Goal: Task Accomplishment & Management: Manage account settings

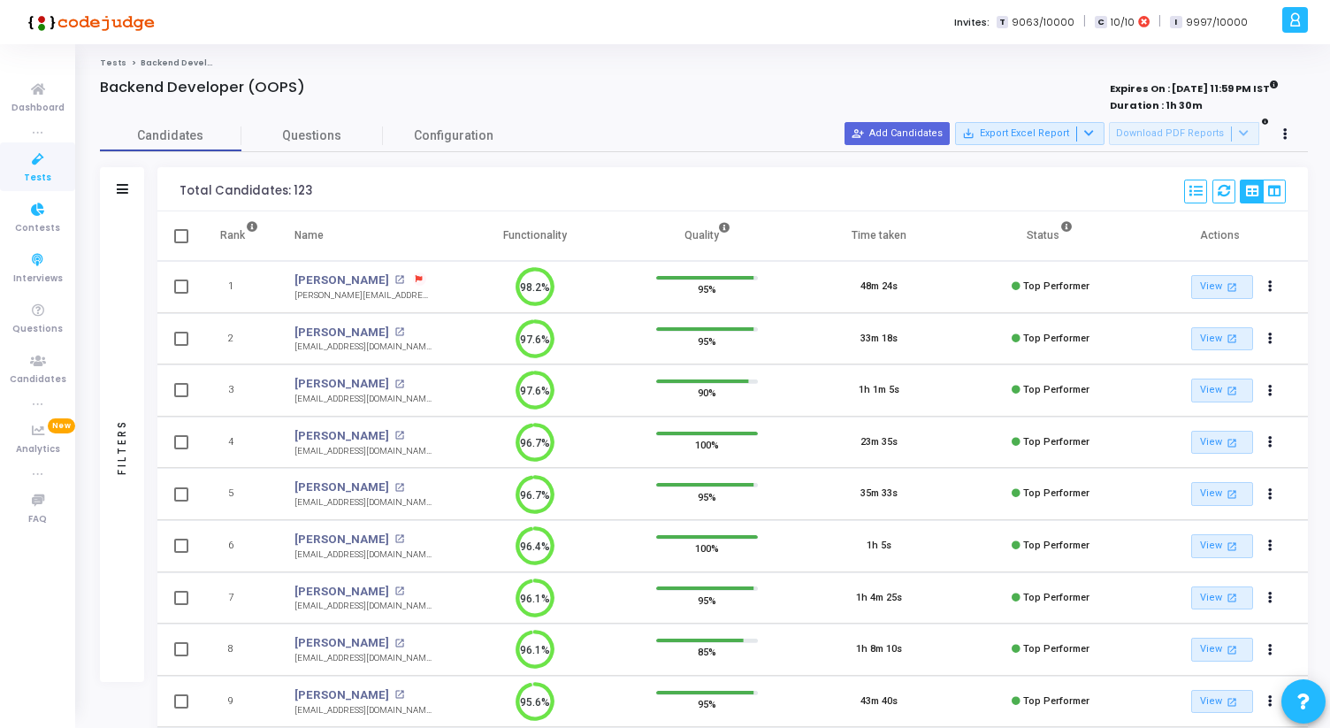
click at [50, 184] on link "Tests" at bounding box center [37, 166] width 75 height 49
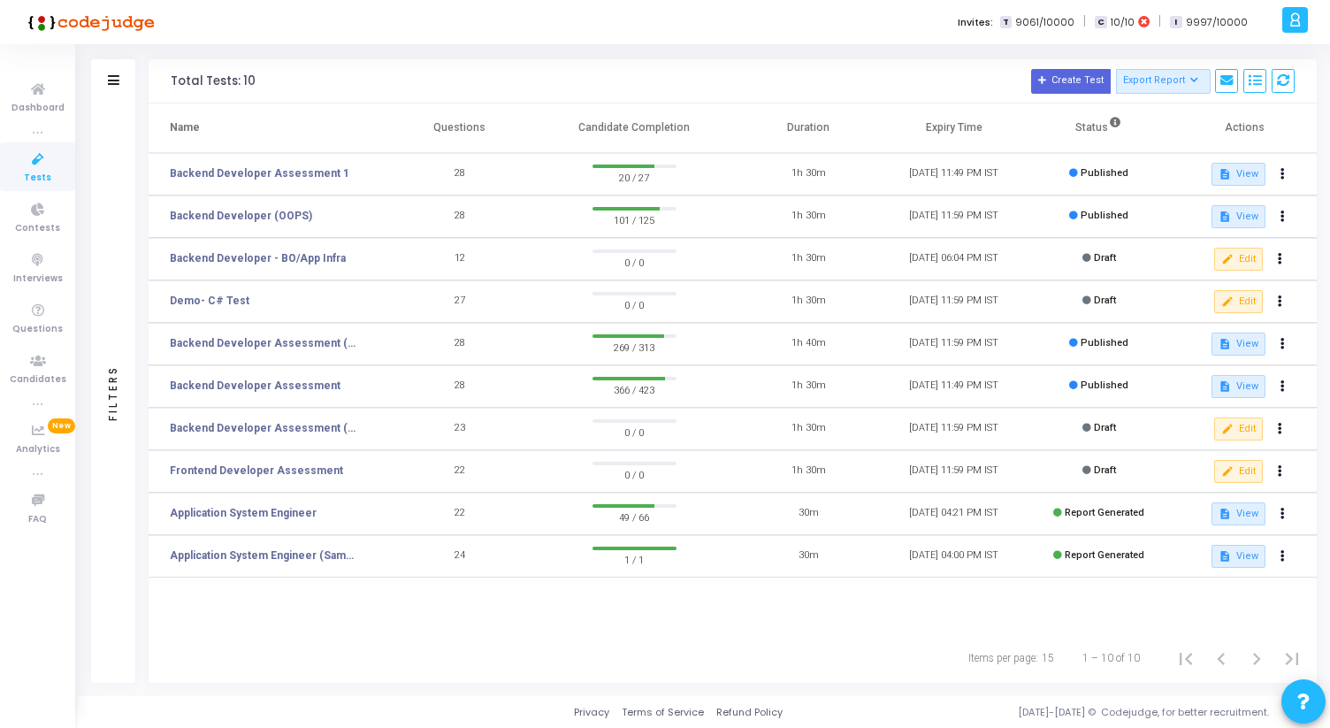
drag, startPoint x: 433, startPoint y: 127, endPoint x: 498, endPoint y: 128, distance: 64.6
click at [498, 128] on th "Questions" at bounding box center [459, 128] width 145 height 50
click at [497, 128] on th "Questions" at bounding box center [459, 128] width 145 height 50
drag, startPoint x: 434, startPoint y: 127, endPoint x: 497, endPoint y: 127, distance: 62.8
click at [497, 127] on th "Questions" at bounding box center [459, 128] width 145 height 50
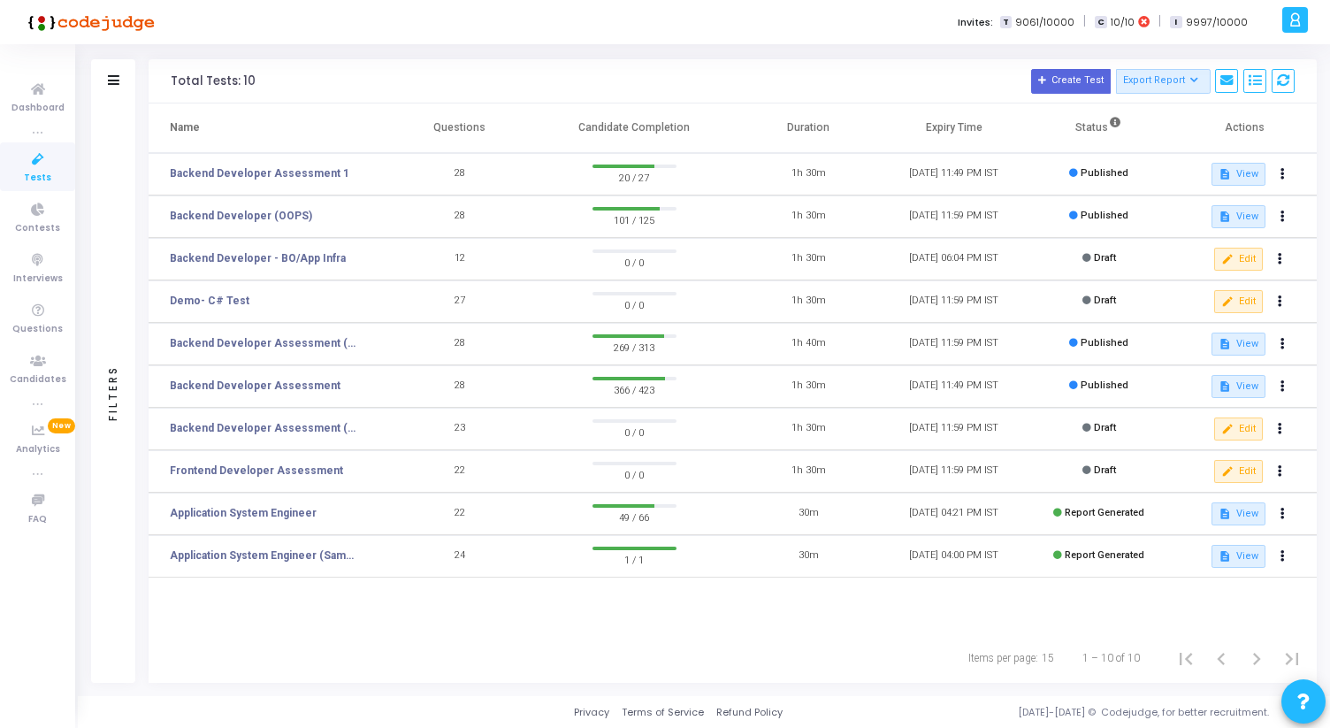
click at [497, 127] on th "Questions" at bounding box center [459, 128] width 145 height 50
click at [1285, 422] on button at bounding box center [1279, 429] width 25 height 25
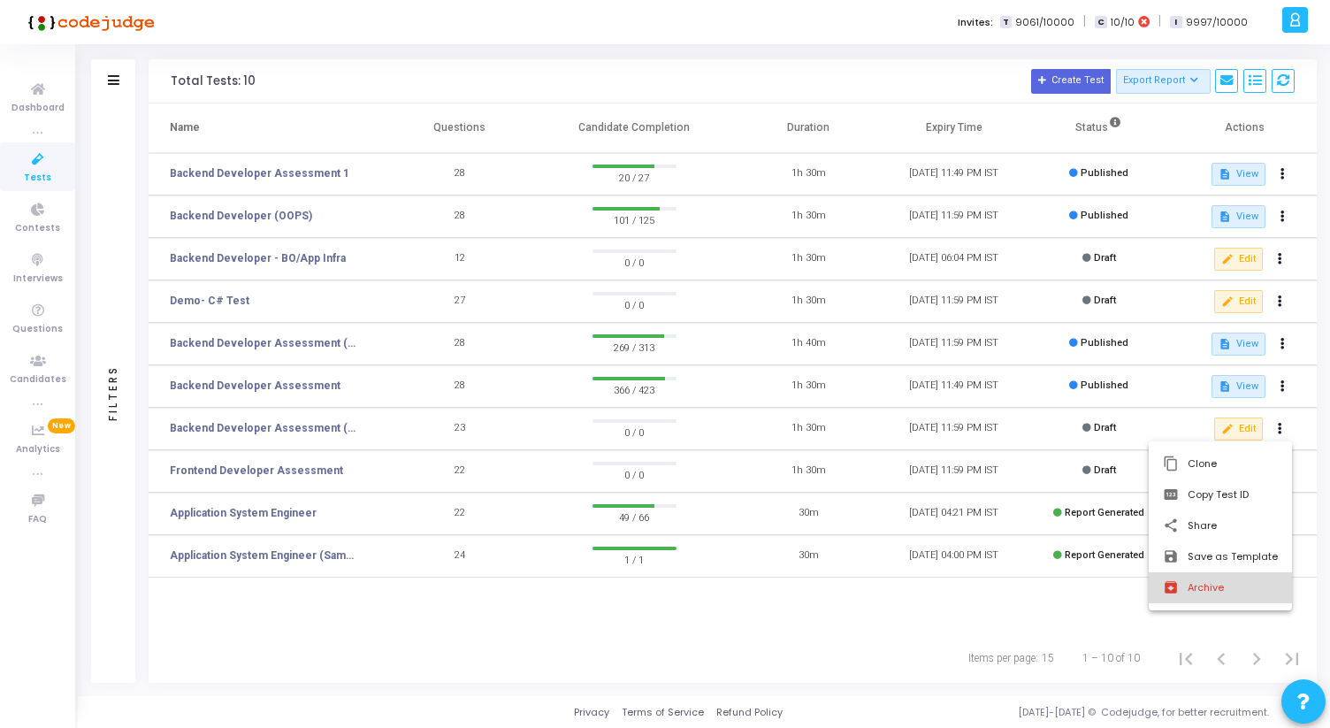
click at [1236, 598] on button "archive Archive" at bounding box center [1220, 587] width 143 height 31
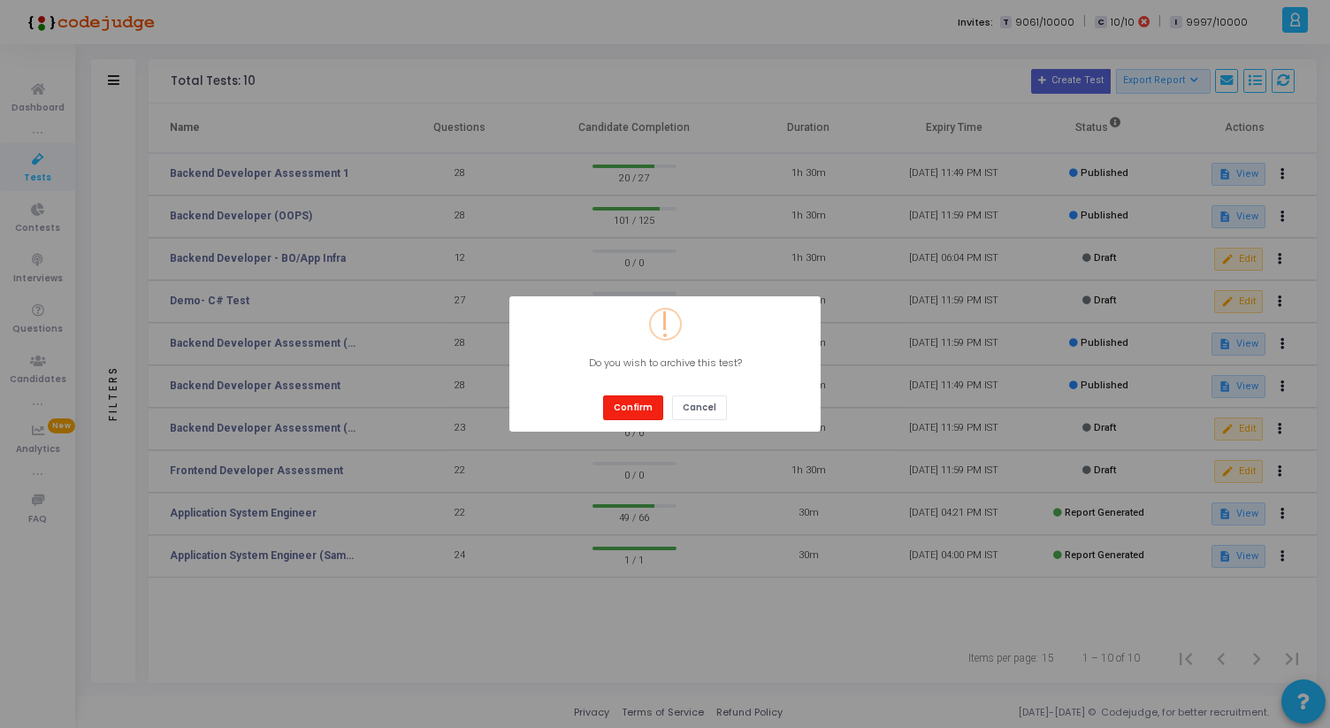
click at [651, 410] on button "Confirm" at bounding box center [633, 407] width 60 height 24
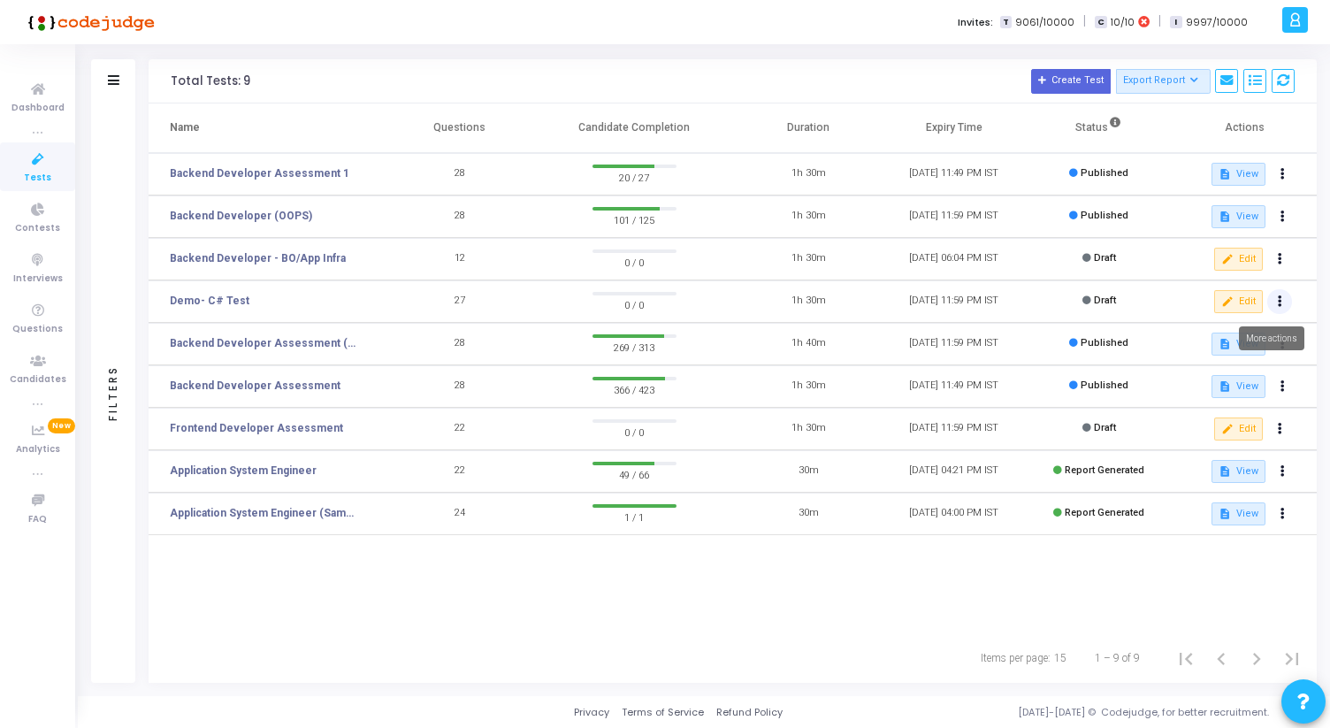
click at [1279, 297] on icon at bounding box center [1280, 301] width 4 height 9
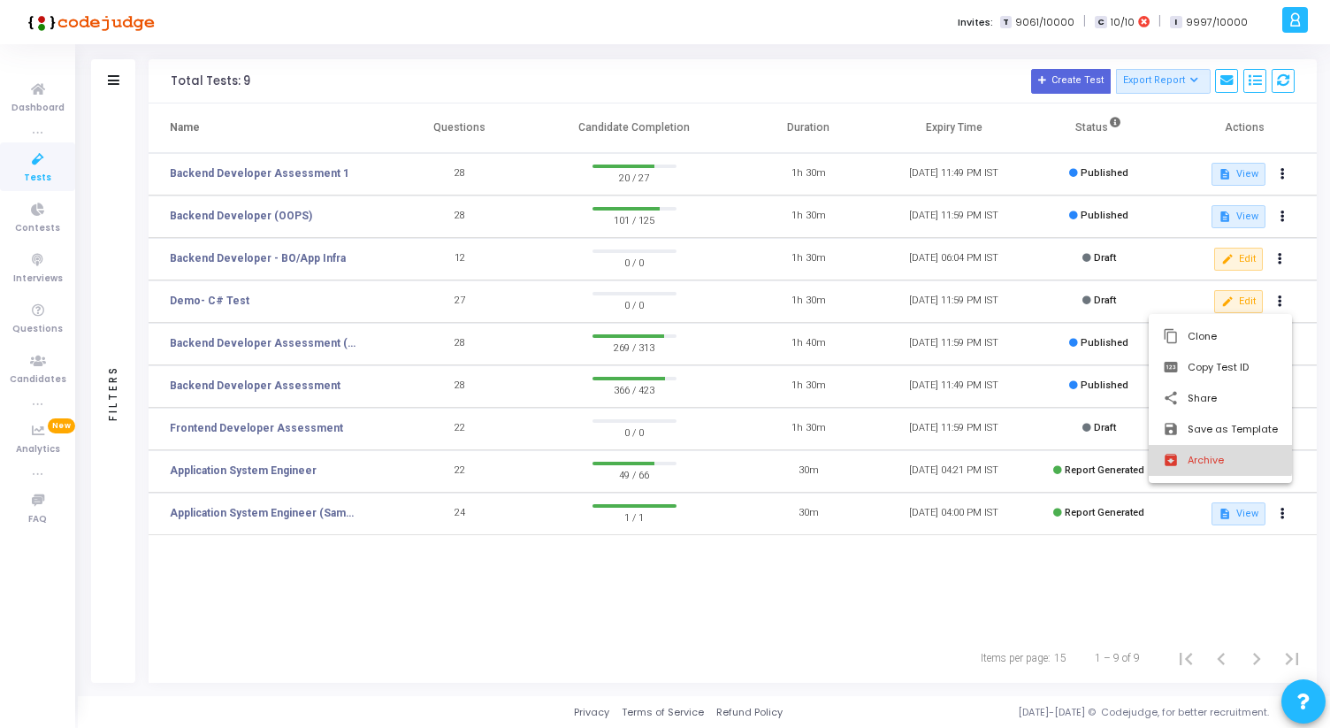
click at [1202, 455] on button "archive Archive" at bounding box center [1220, 460] width 143 height 31
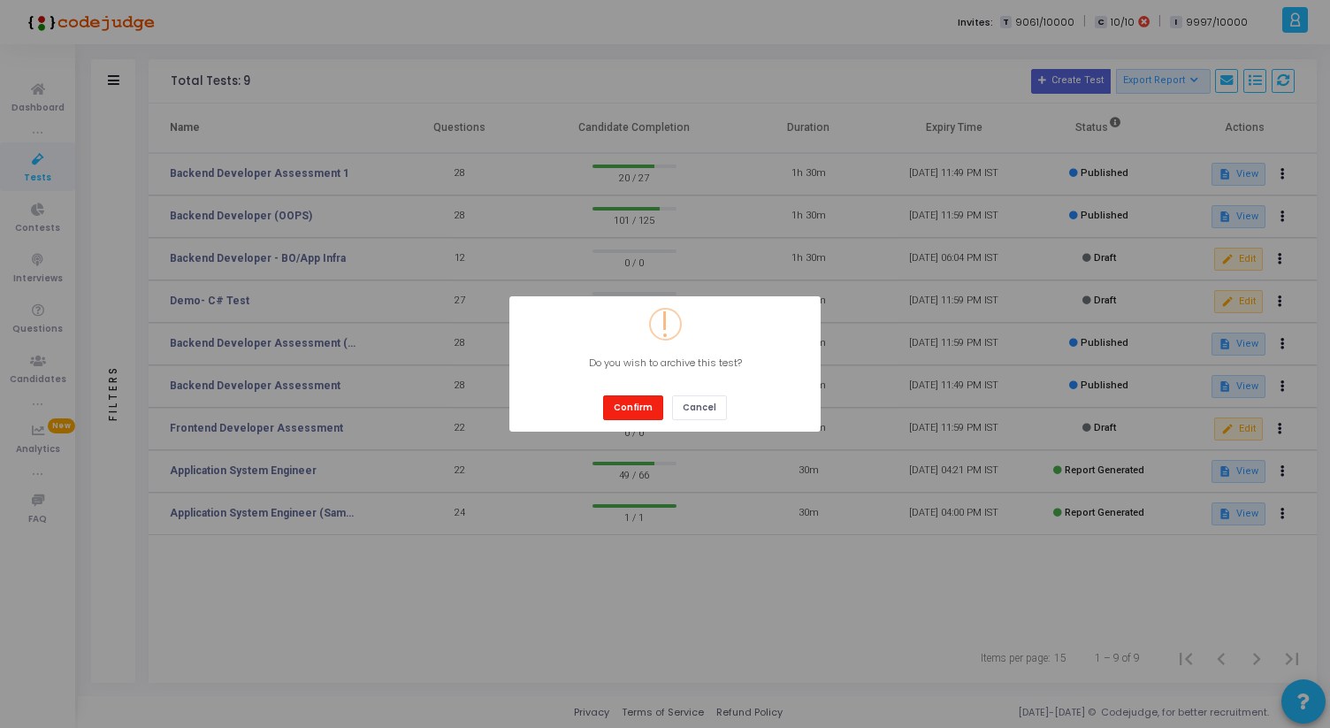
click at [647, 413] on button "Confirm" at bounding box center [633, 407] width 60 height 24
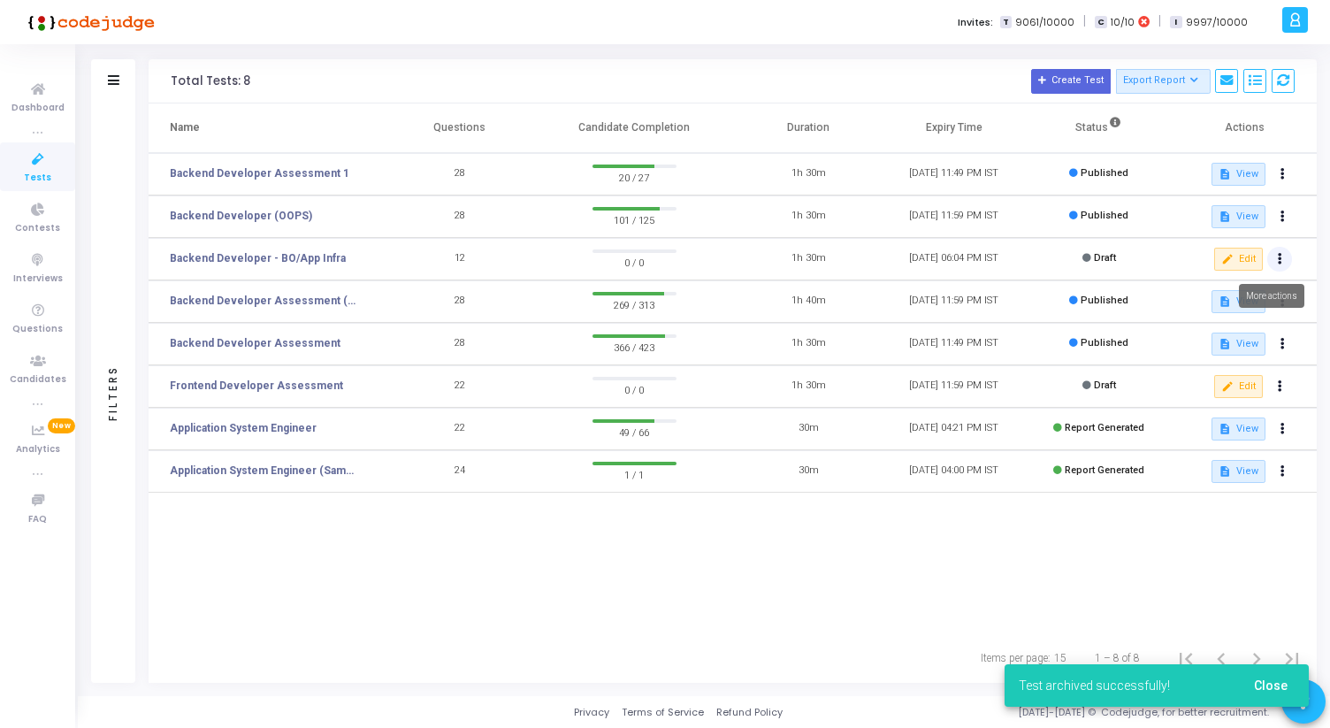
click at [1278, 255] on icon at bounding box center [1280, 259] width 4 height 9
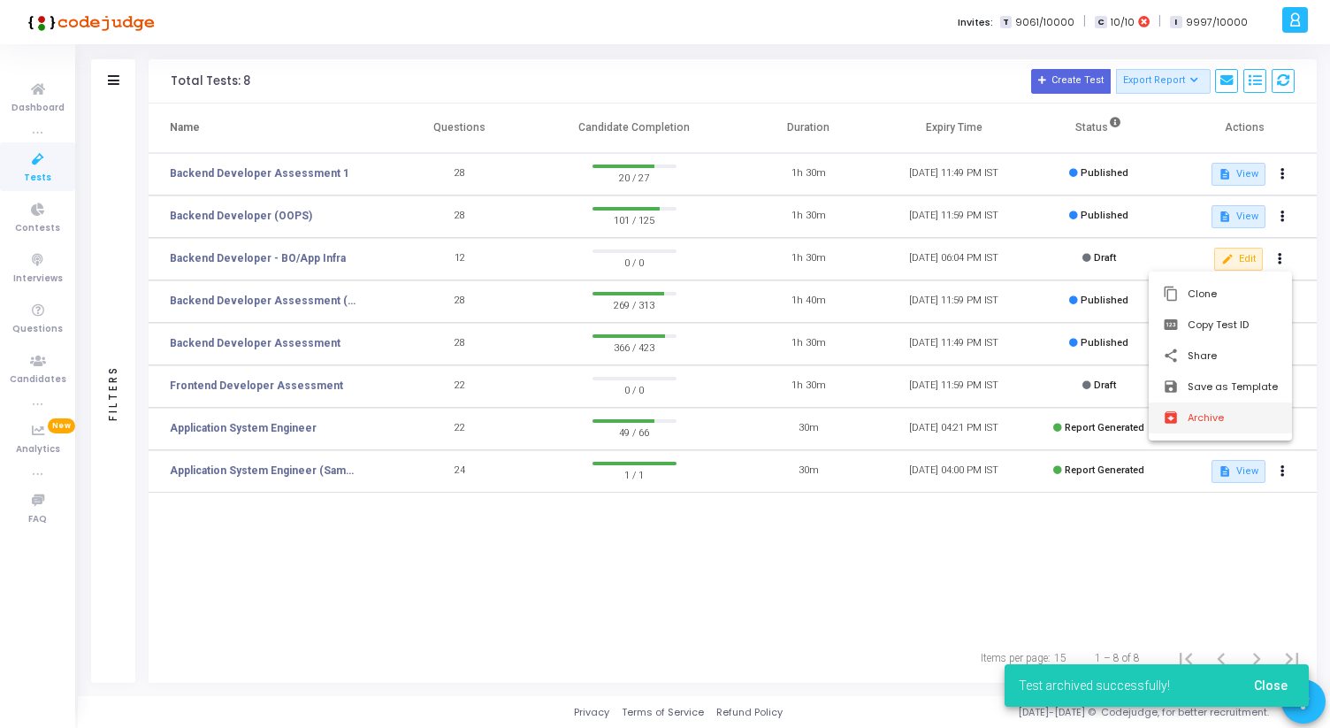
click at [1215, 425] on button "archive Archive" at bounding box center [1220, 417] width 143 height 31
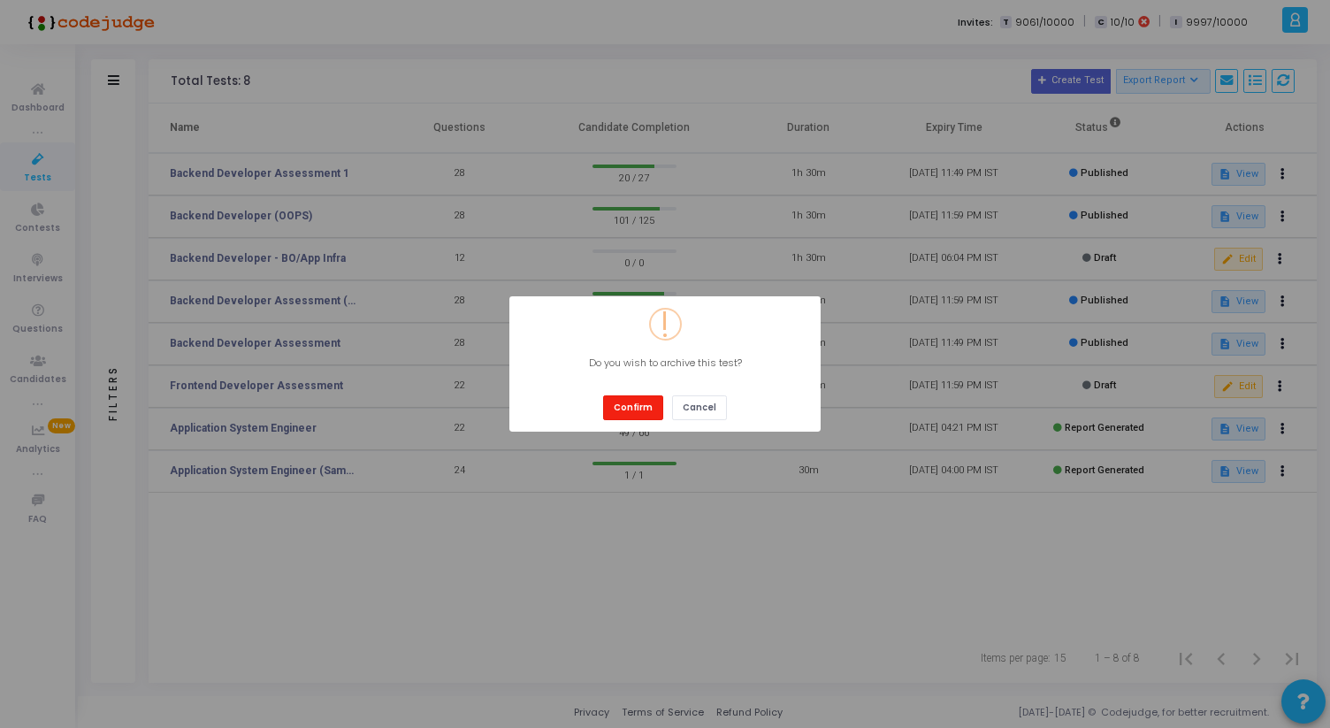
click at [646, 417] on button "Confirm" at bounding box center [633, 407] width 60 height 24
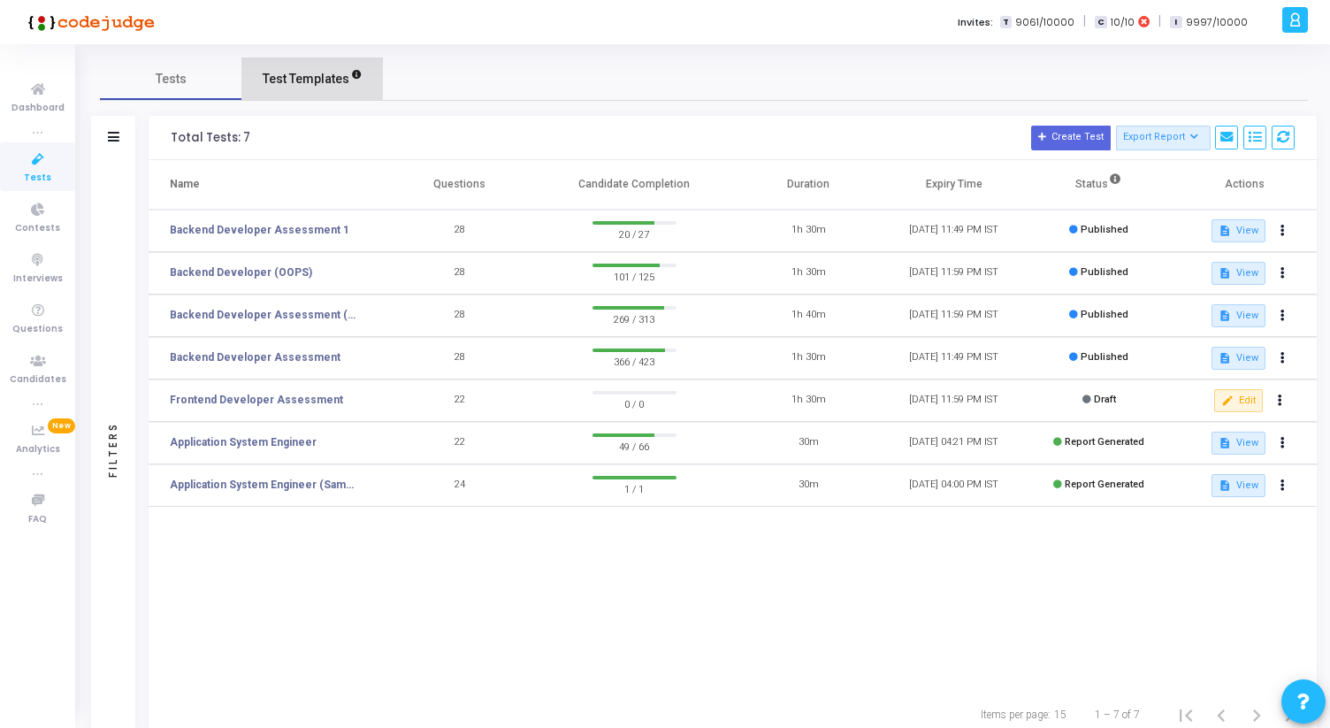
click at [311, 73] on span "Test Templates" at bounding box center [306, 79] width 87 height 19
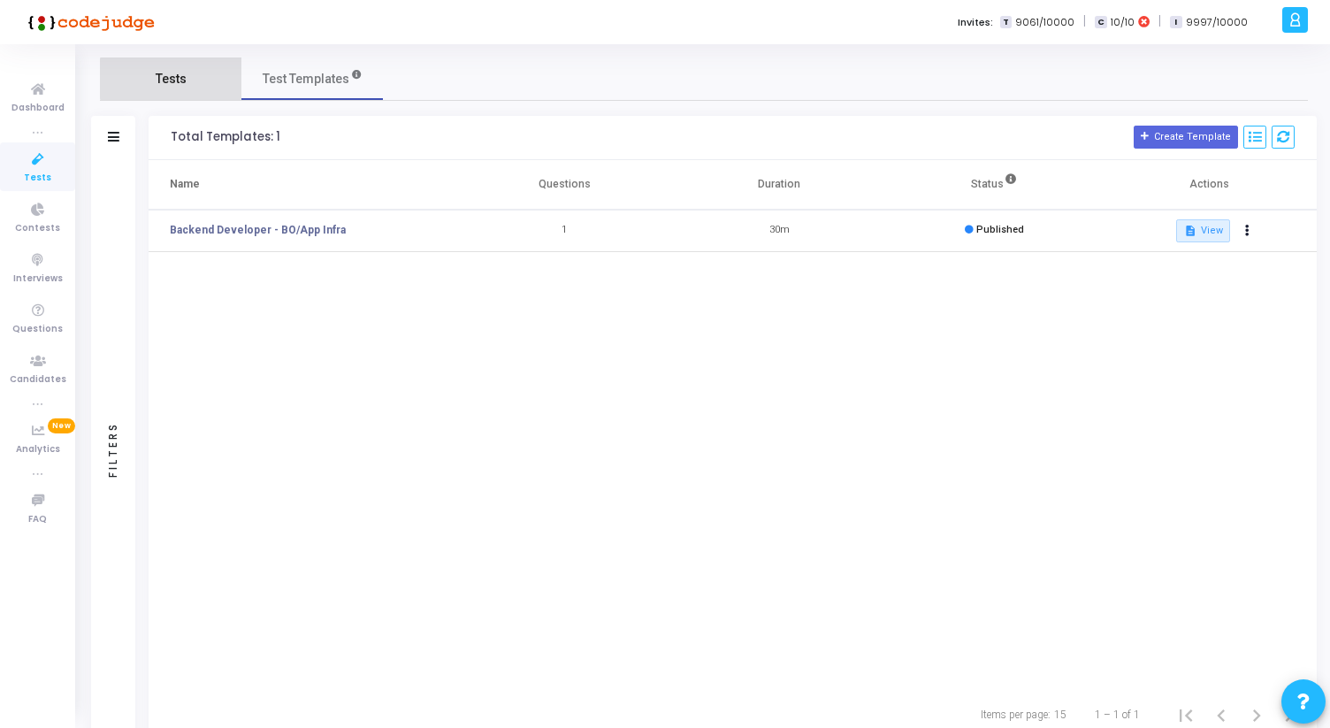
click at [175, 79] on span "Tests" at bounding box center [171, 79] width 31 height 19
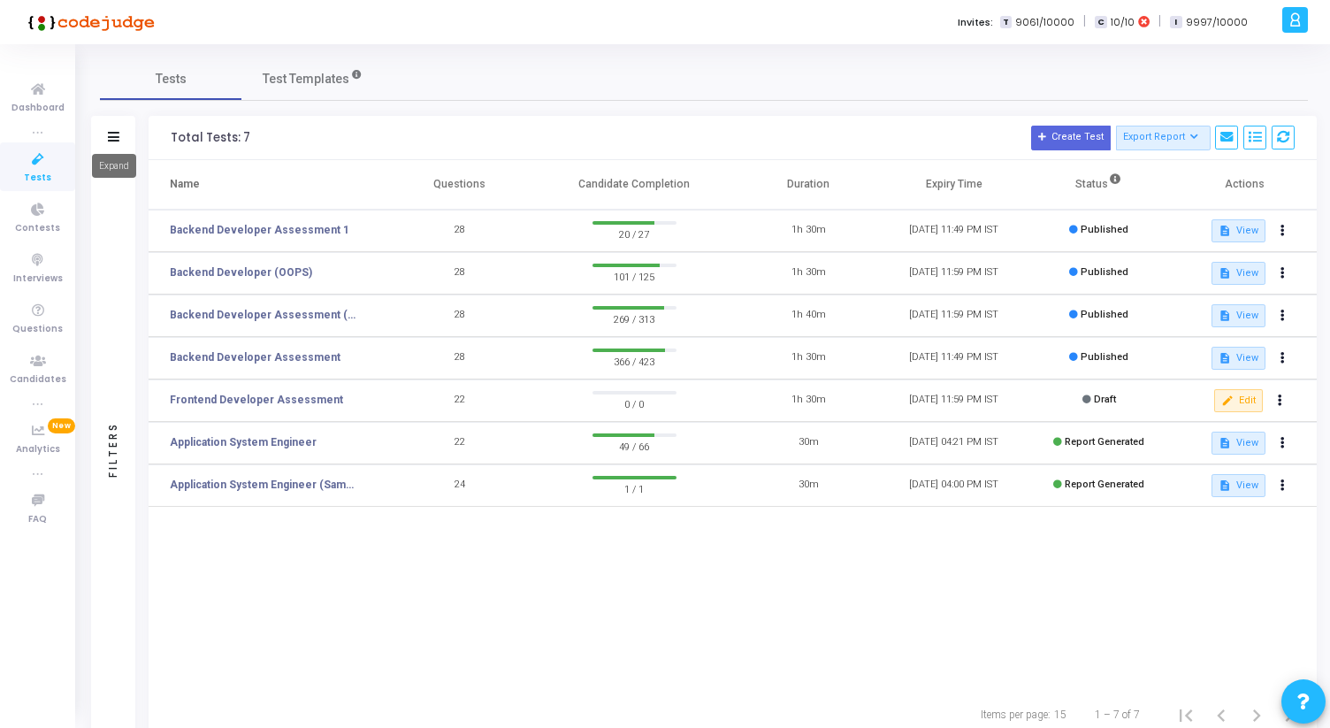
click at [114, 148] on mat-tooltip-component "Expand" at bounding box center [114, 166] width 69 height 49
click at [113, 134] on icon at bounding box center [113, 137] width 11 height 10
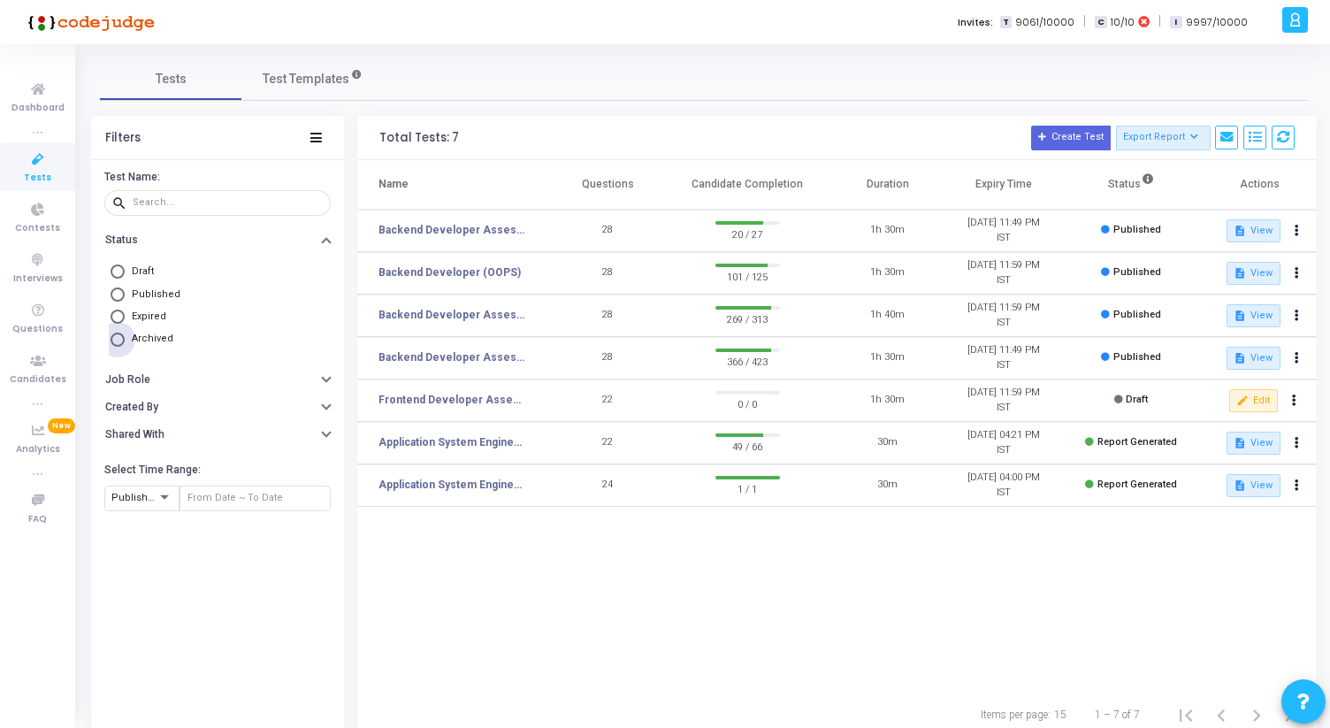
click at [120, 346] on span at bounding box center [118, 340] width 14 height 14
click at [120, 346] on input "Archived" at bounding box center [118, 340] width 14 height 14
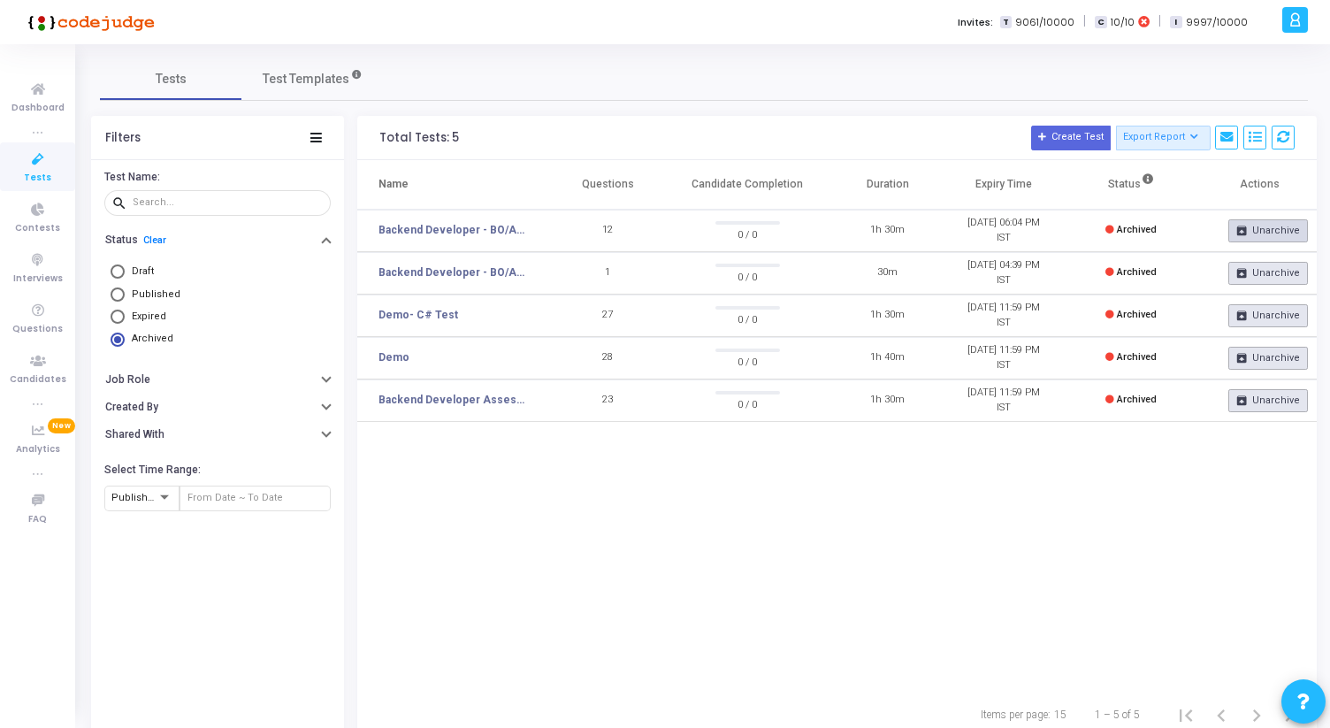
click at [1254, 230] on button "unarchive Unarchive" at bounding box center [1268, 230] width 80 height 23
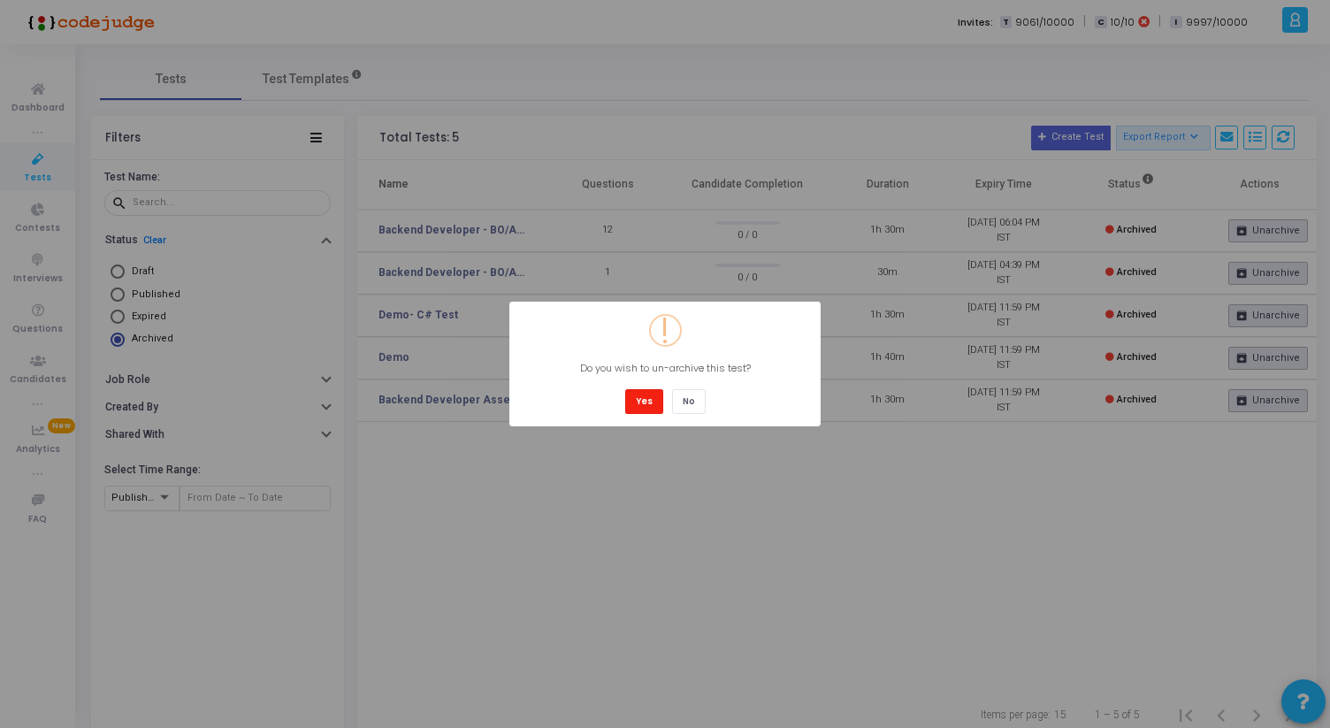
click at [640, 402] on button "Yes" at bounding box center [644, 401] width 38 height 24
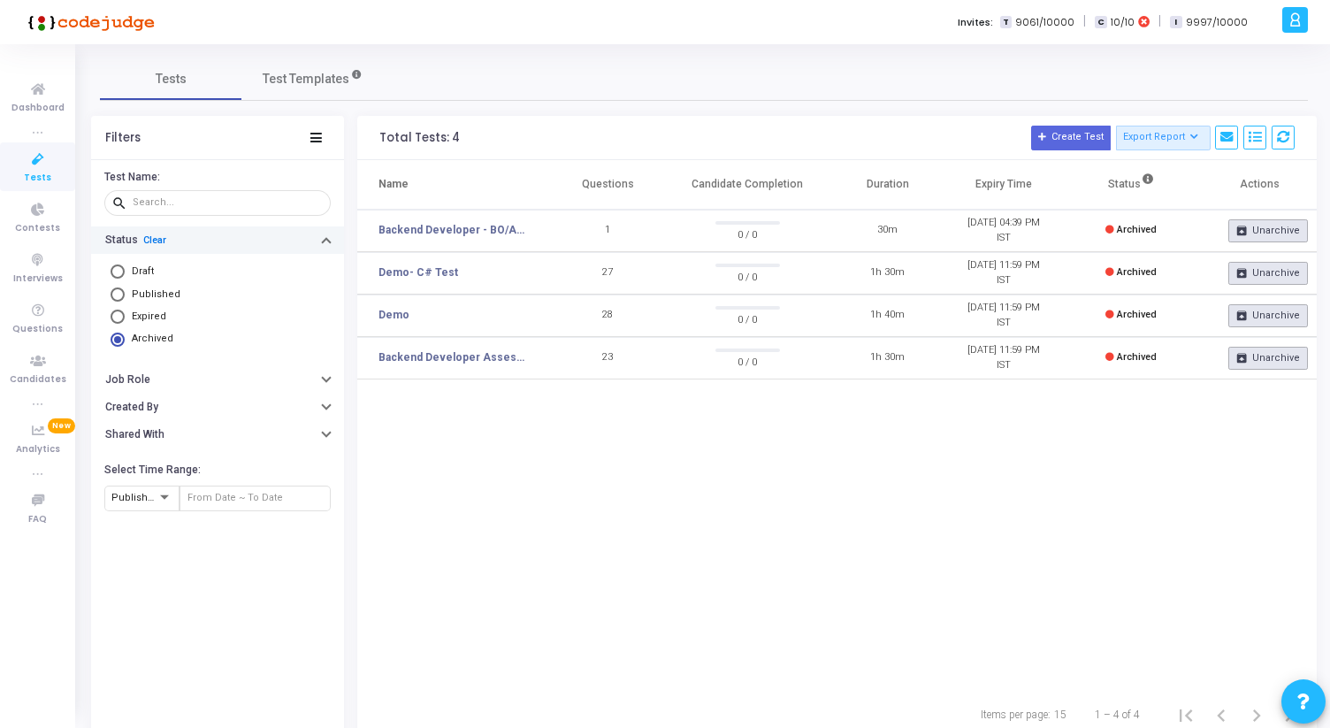
click at [157, 239] on link "Clear" at bounding box center [154, 239] width 23 height 11
radio input "false"
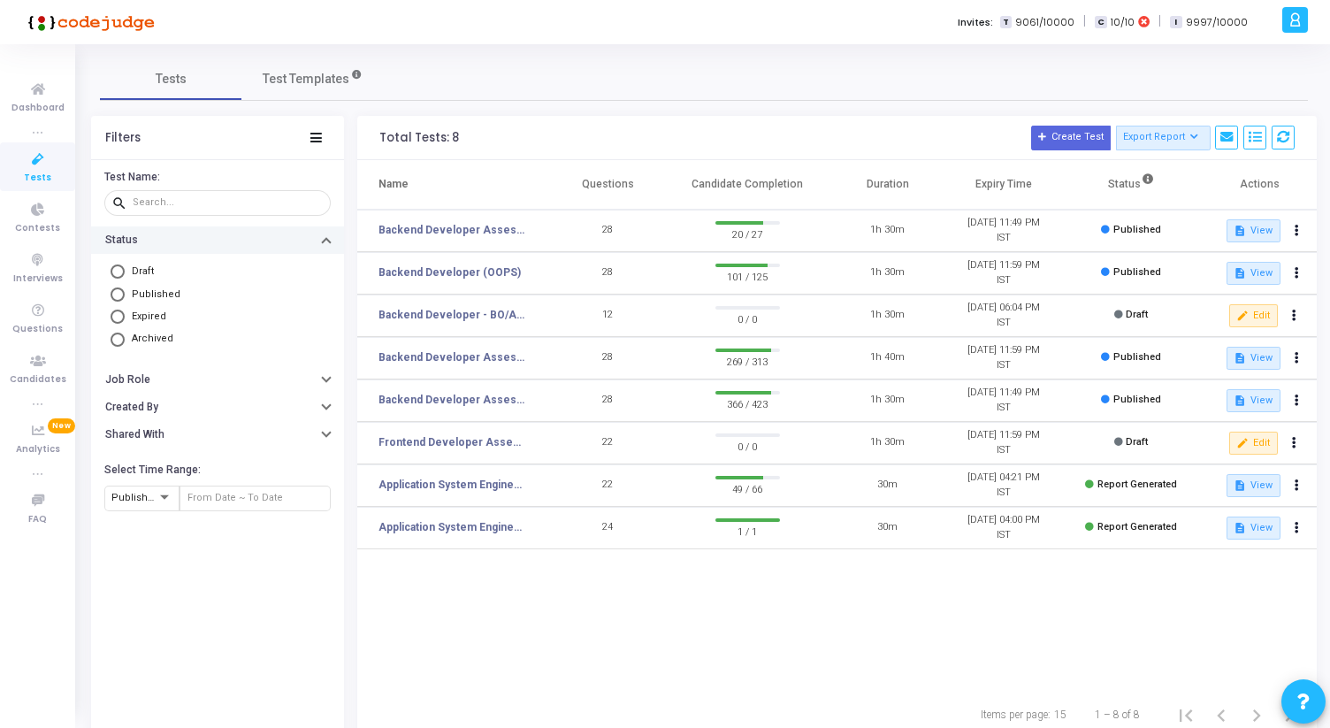
click at [323, 142] on div "Filters" at bounding box center [217, 138] width 253 height 44
click at [310, 140] on icon at bounding box center [315, 138] width 11 height 10
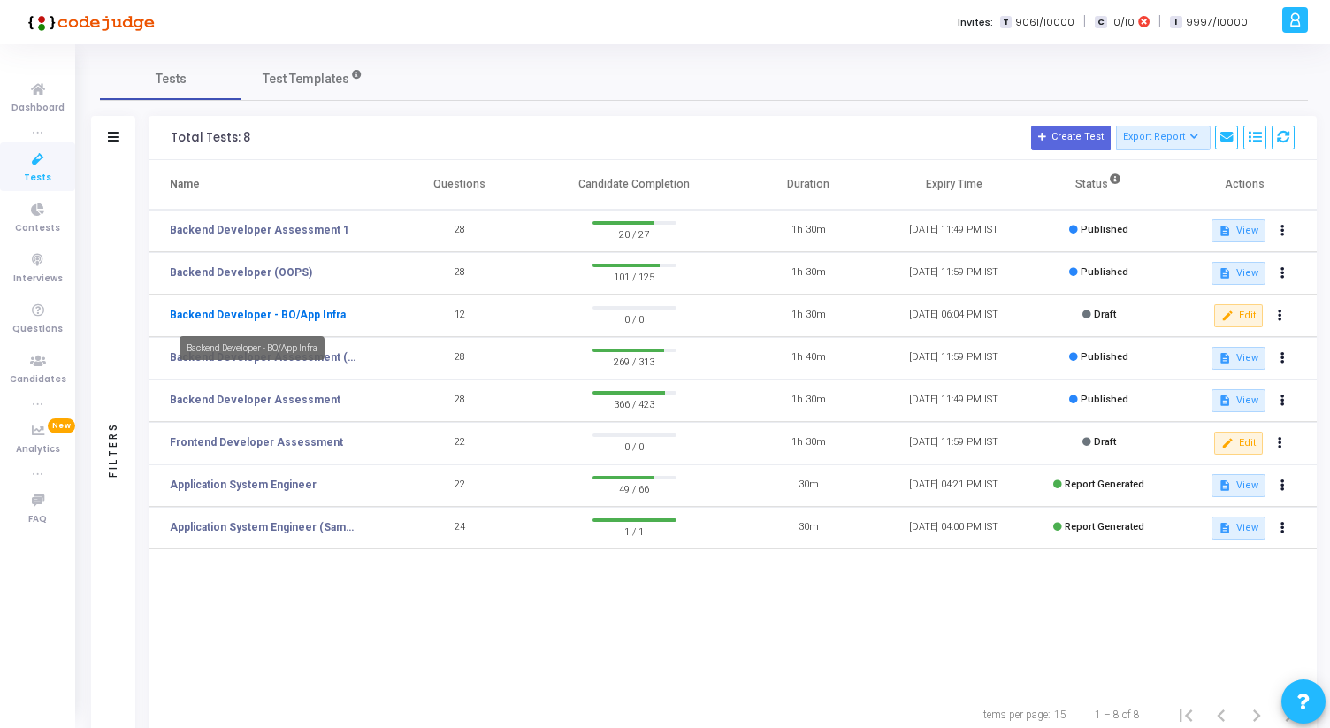
click at [303, 317] on link "Backend Developer - BO/App Infra" at bounding box center [258, 315] width 176 height 16
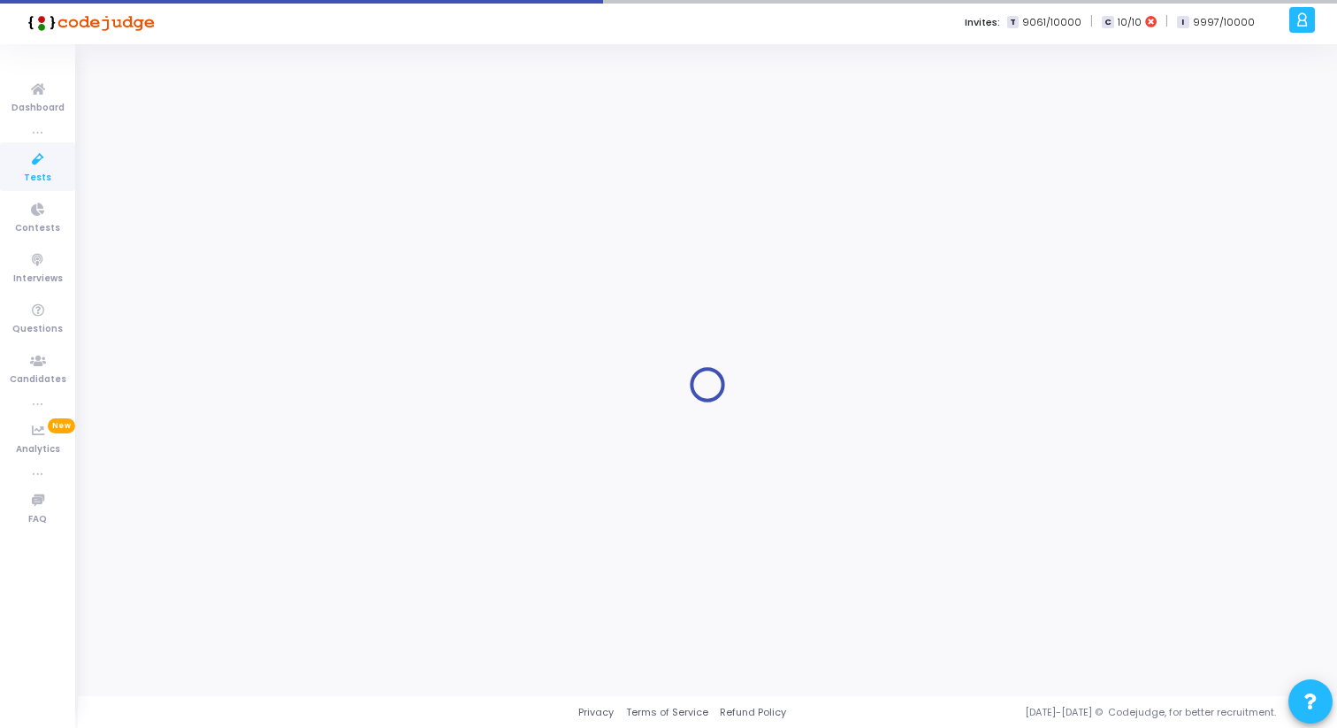
type input "Backend Developer - BO/App Infra"
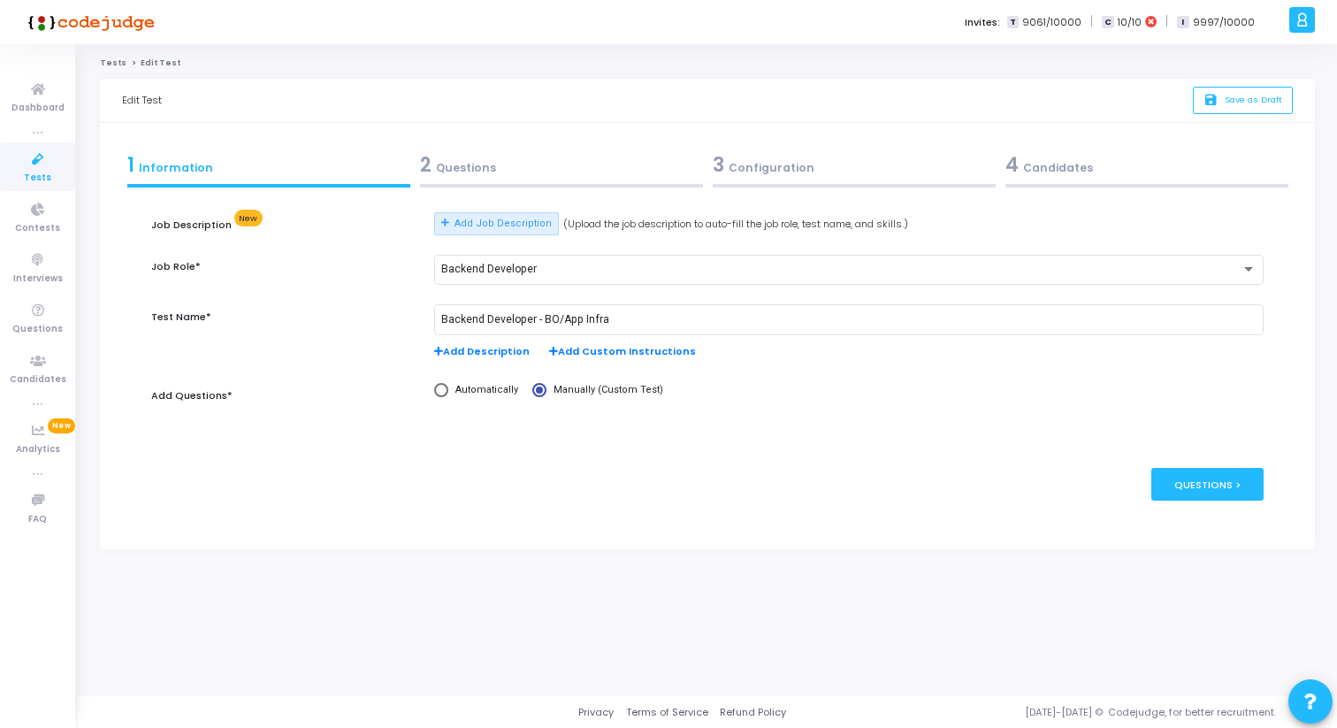
click at [511, 186] on div at bounding box center [561, 186] width 283 height 4
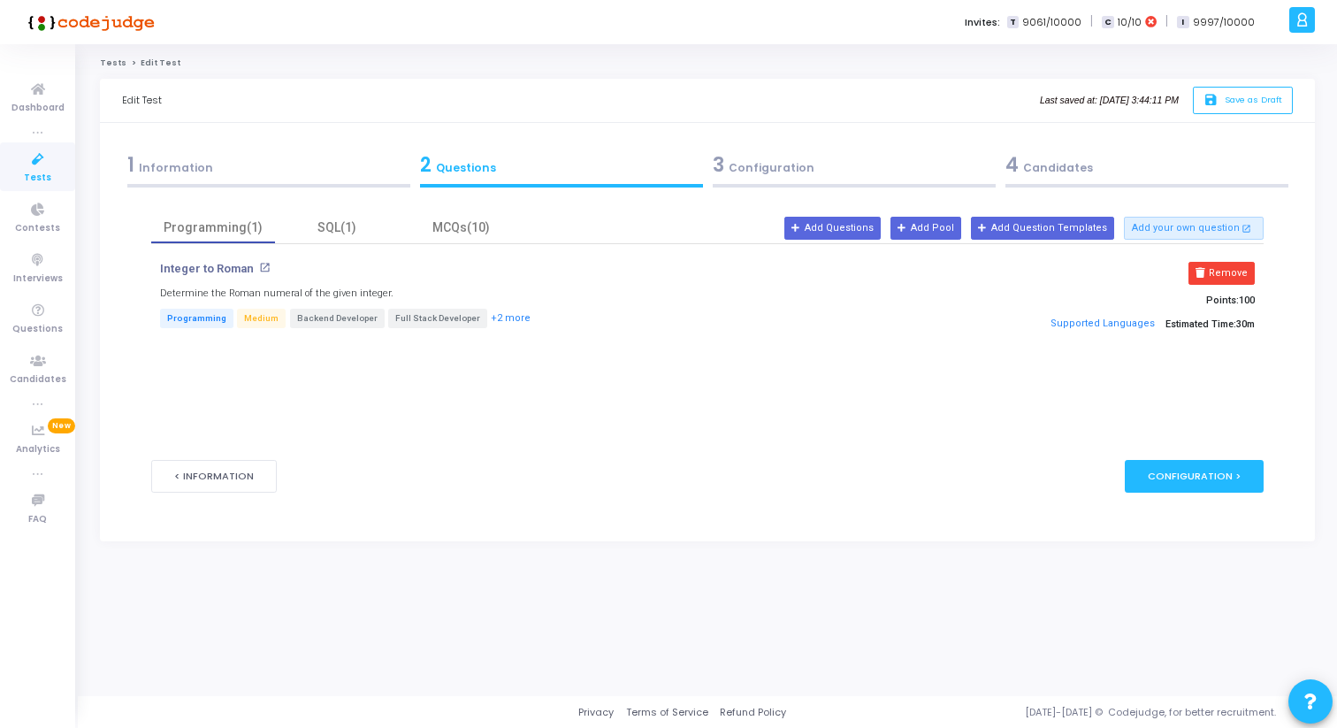
click at [354, 244] on div "Integer to Roman open_in_new Determine the Roman numeral of the given integer. …" at bounding box center [707, 307] width 1113 height 127
click at [318, 239] on div "SQL(1)" at bounding box center [337, 227] width 124 height 31
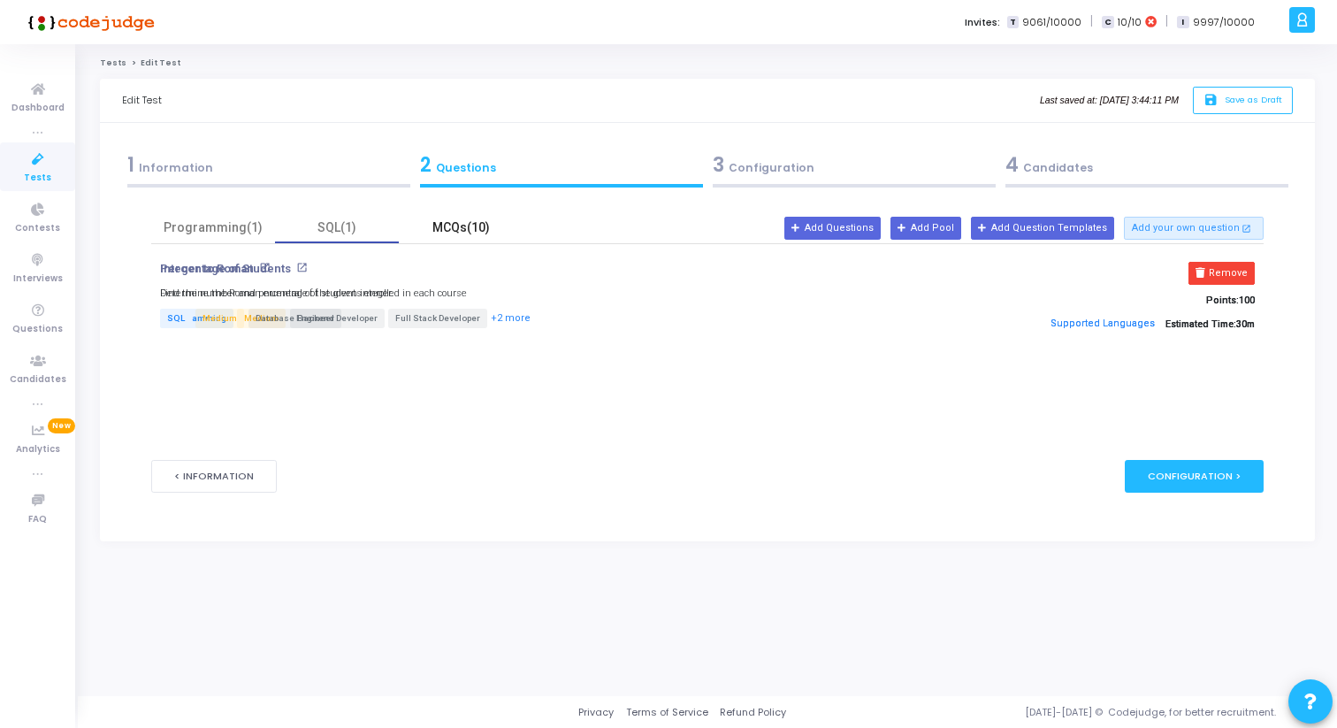
click at [464, 229] on div "MCQs(10)" at bounding box center [460, 227] width 103 height 19
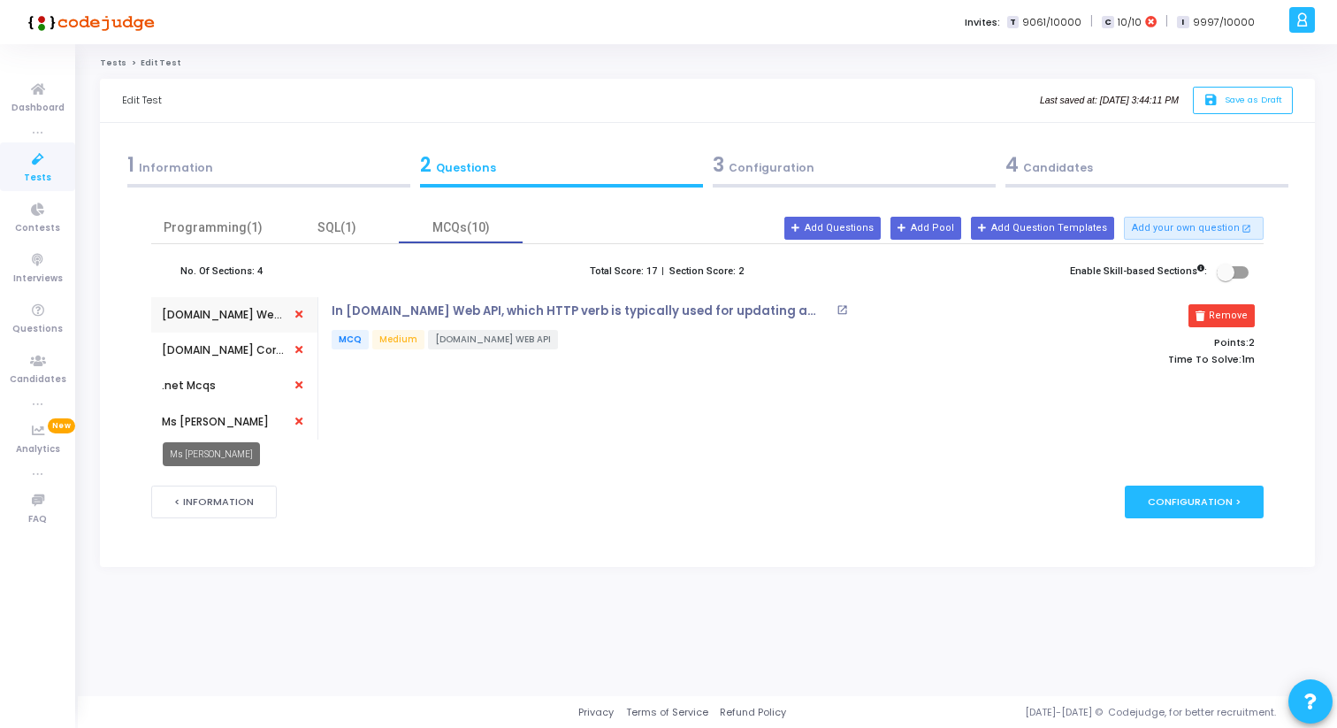
click at [217, 430] on mat-tooltip-component "Ms Sql Mcqs" at bounding box center [211, 454] width 122 height 49
click at [206, 423] on div "Ms Sql Mcqs" at bounding box center [215, 422] width 107 height 16
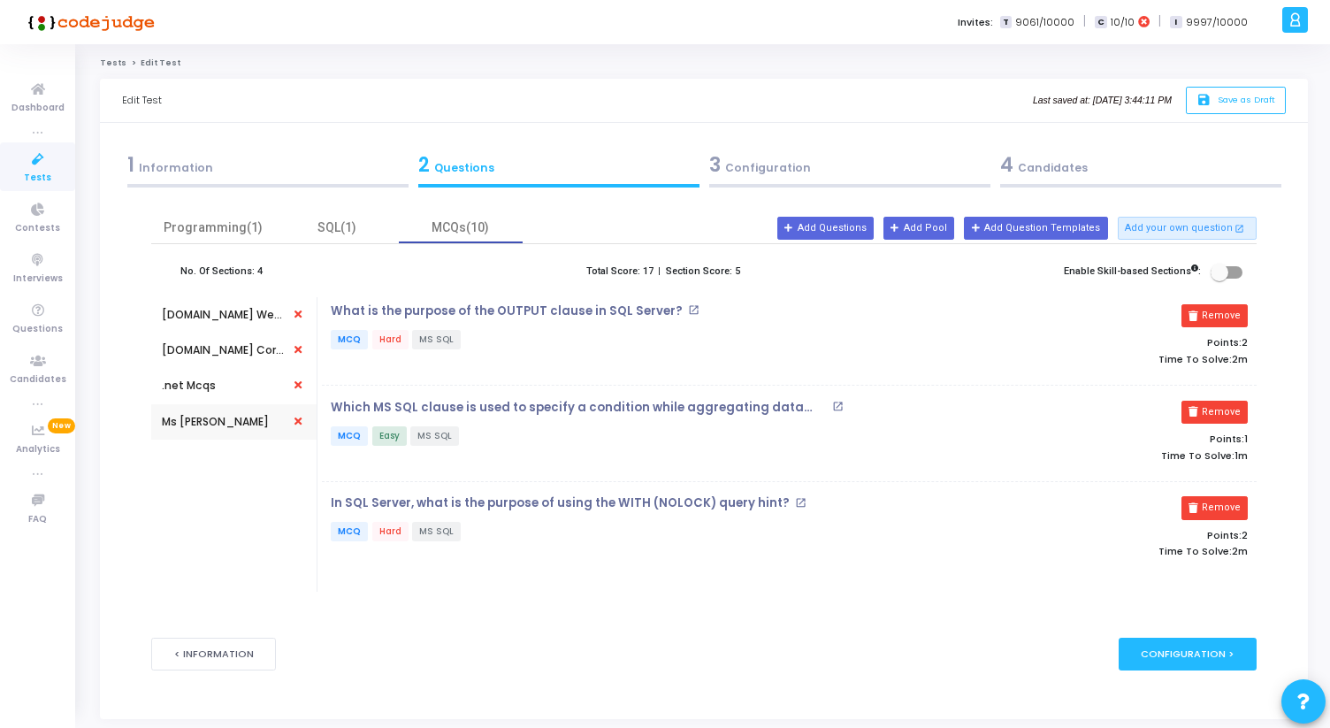
scroll to position [35, 0]
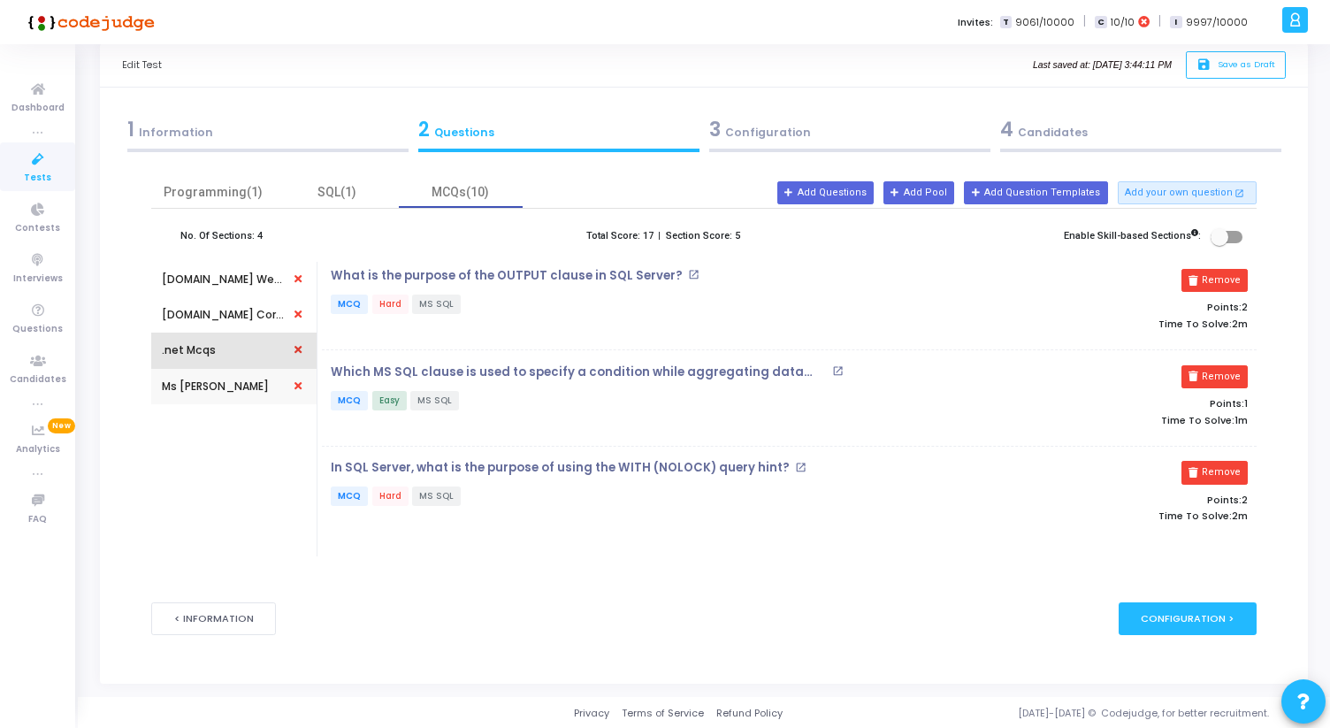
click at [234, 348] on div ".net Mcqs" at bounding box center [234, 350] width 145 height 35
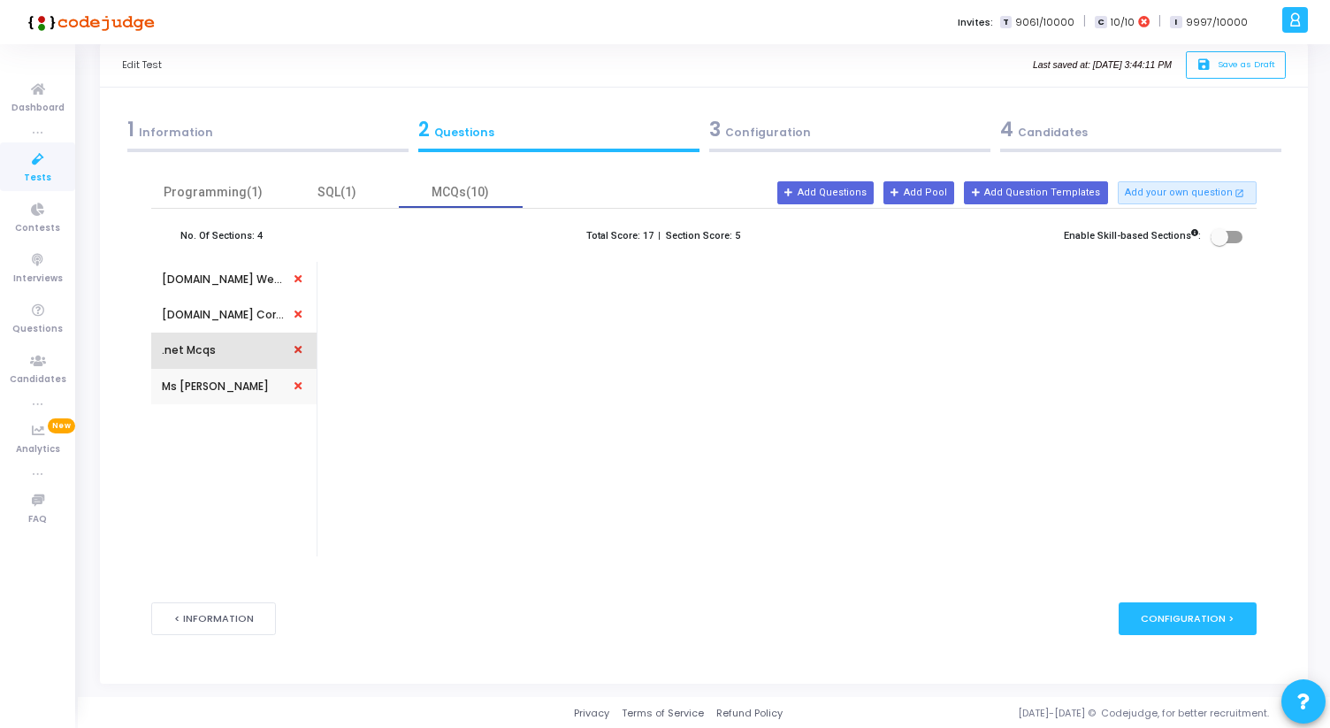
scroll to position [0, 0]
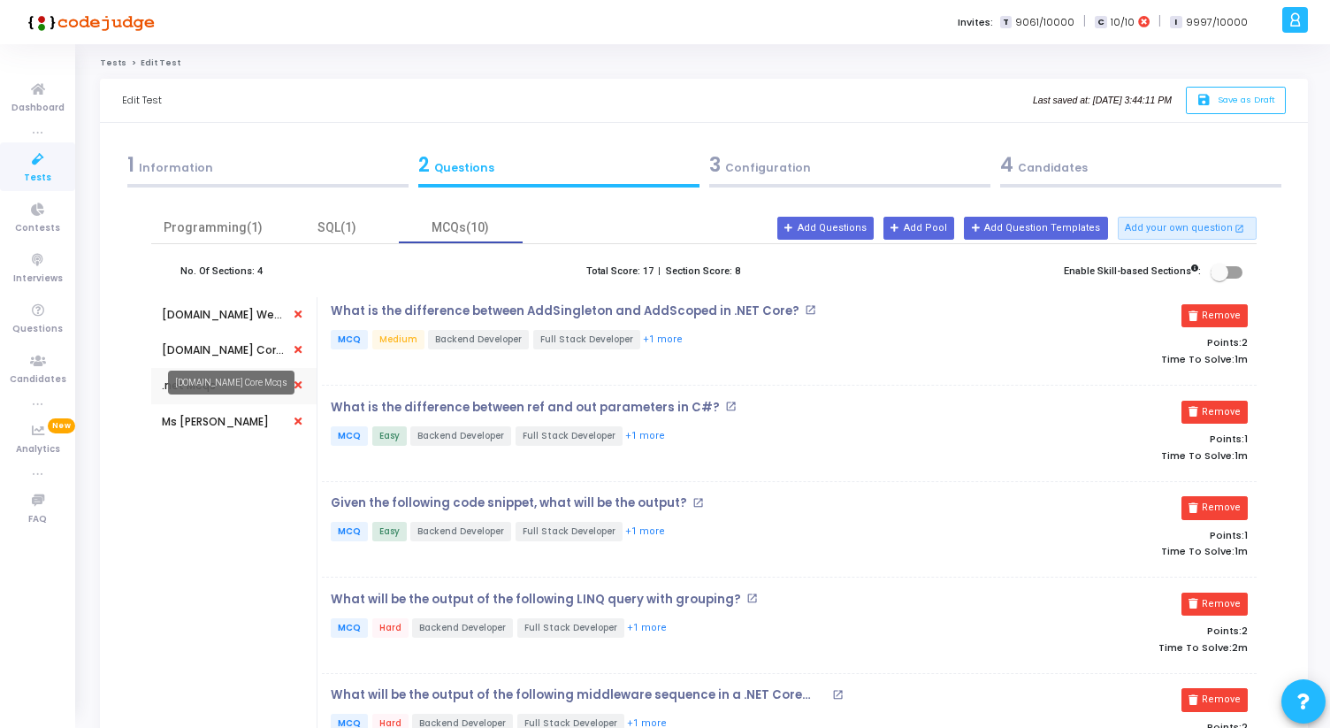
click at [230, 351] on div "Asp.net Core Mcqs" at bounding box center [224, 350] width 124 height 16
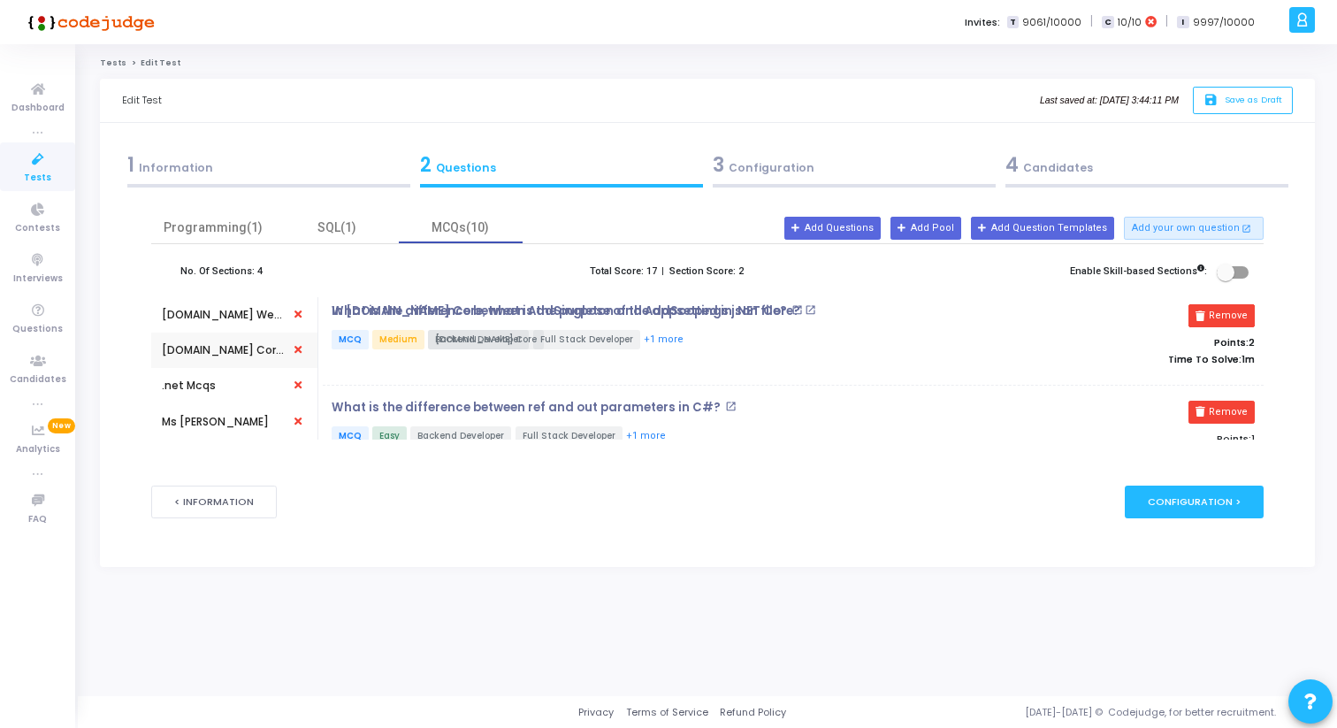
click at [232, 325] on div "Asp.net Web Api Mcqs" at bounding box center [224, 314] width 124 height 35
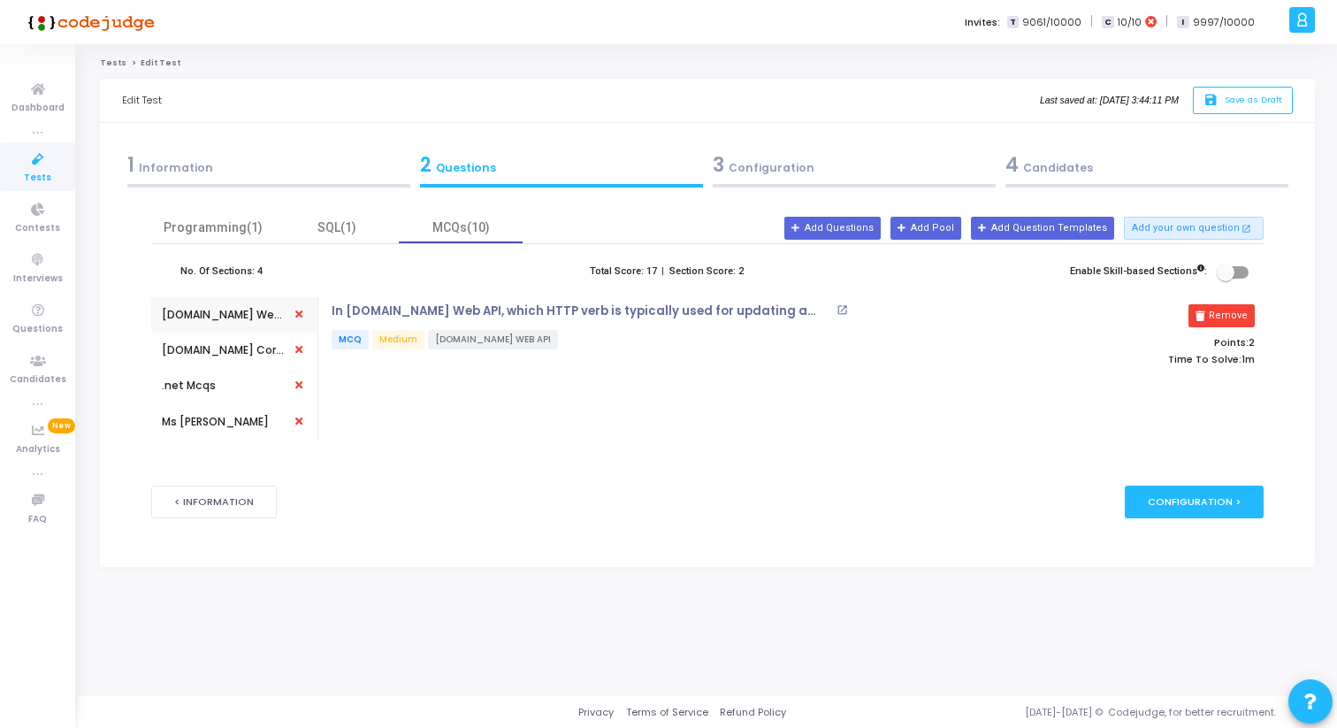
click at [50, 178] on link "Tests" at bounding box center [37, 166] width 75 height 49
